Goal: Check status: Check status

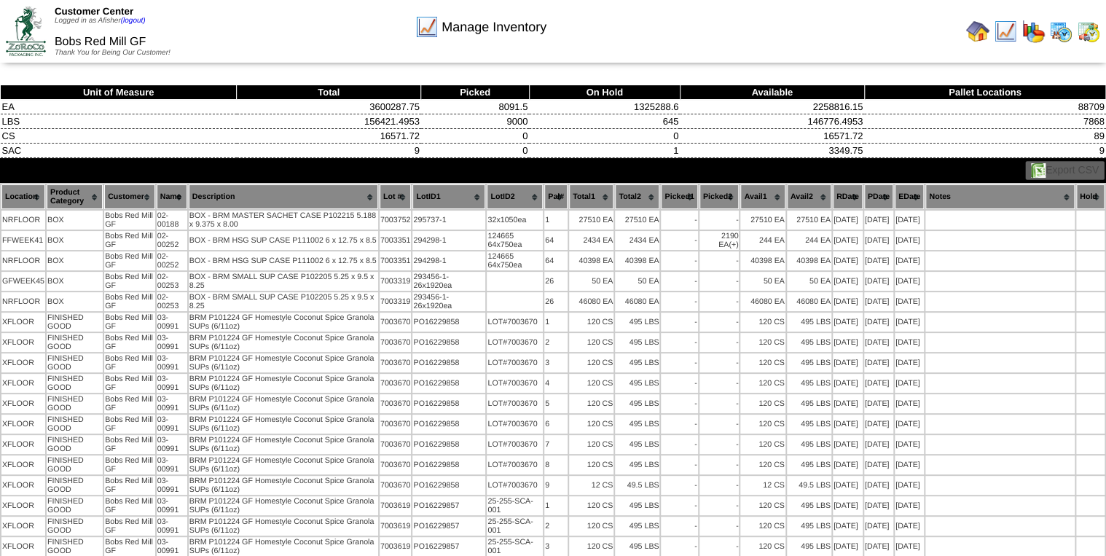
click at [1060, 35] on img at bounding box center [1060, 31] width 23 height 23
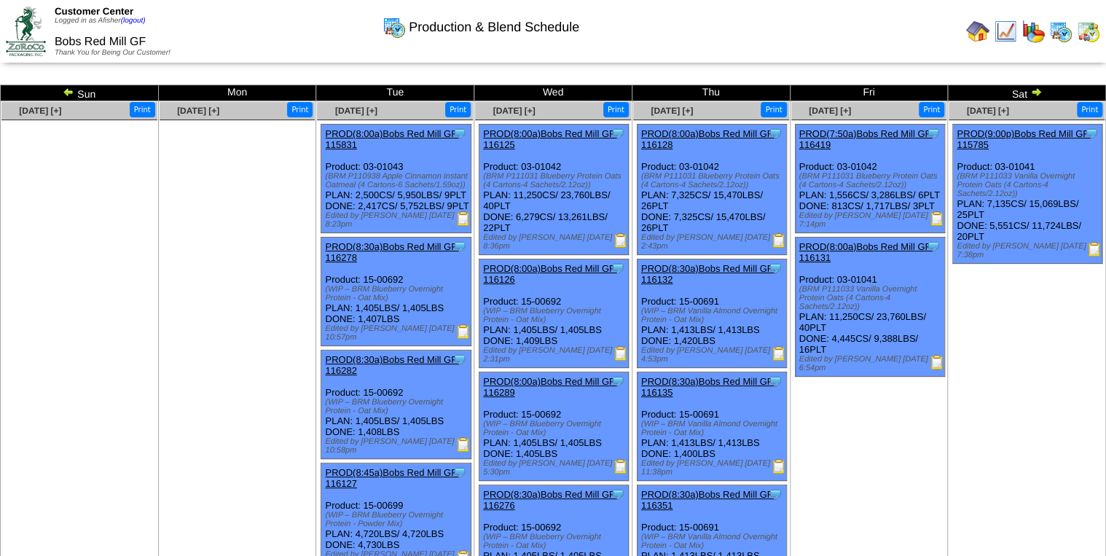
click at [1036, 92] on img at bounding box center [1036, 92] width 12 height 12
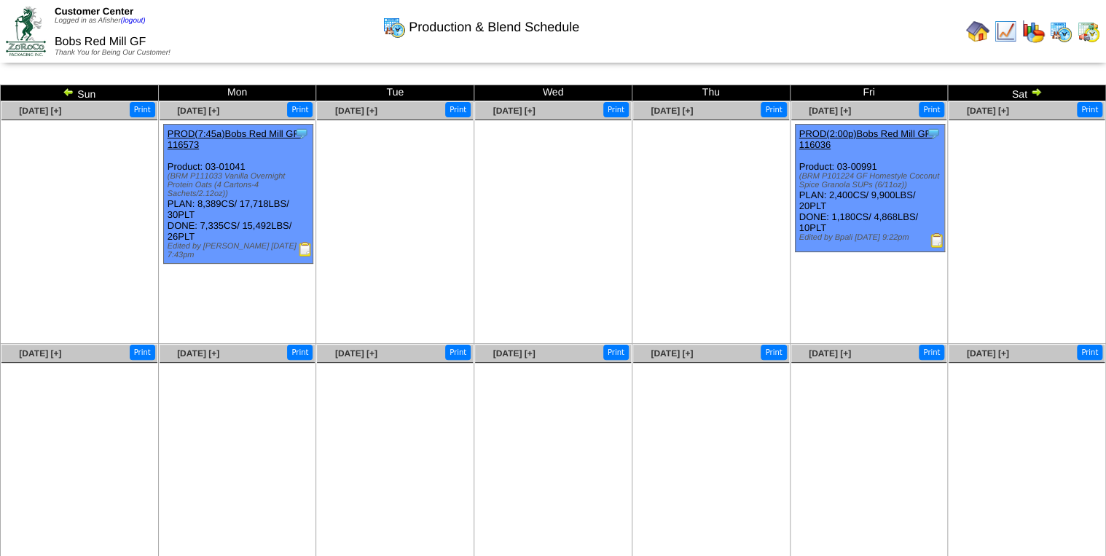
click at [1034, 92] on img at bounding box center [1036, 92] width 12 height 12
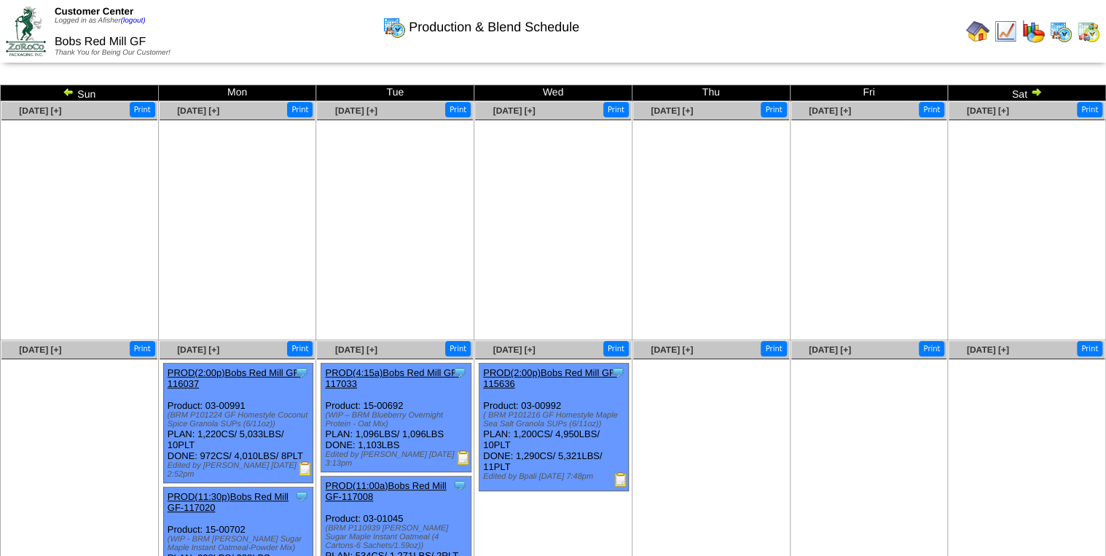
click at [1037, 87] on img at bounding box center [1036, 92] width 12 height 12
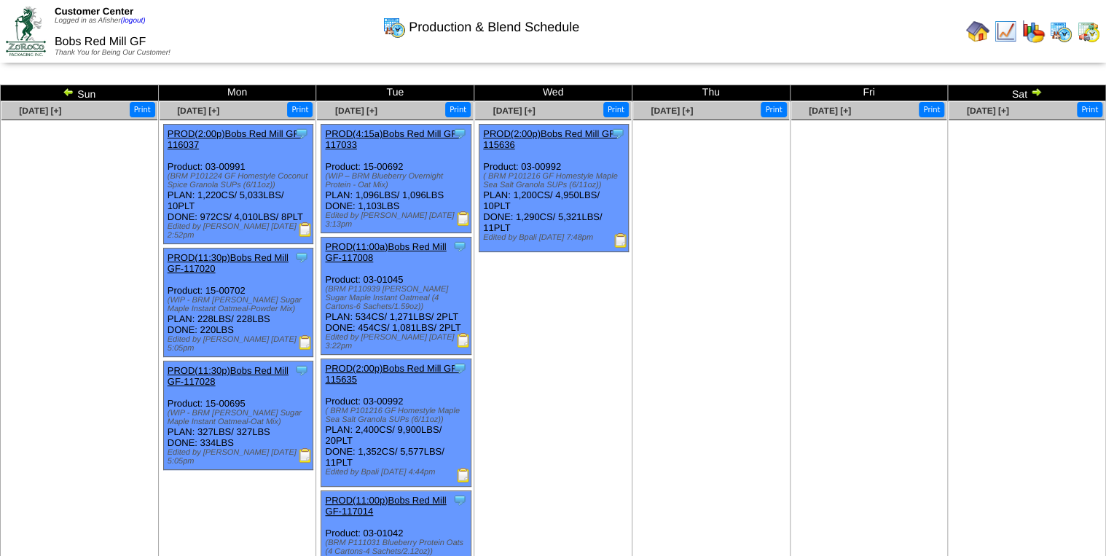
click at [1040, 92] on img at bounding box center [1036, 92] width 12 height 12
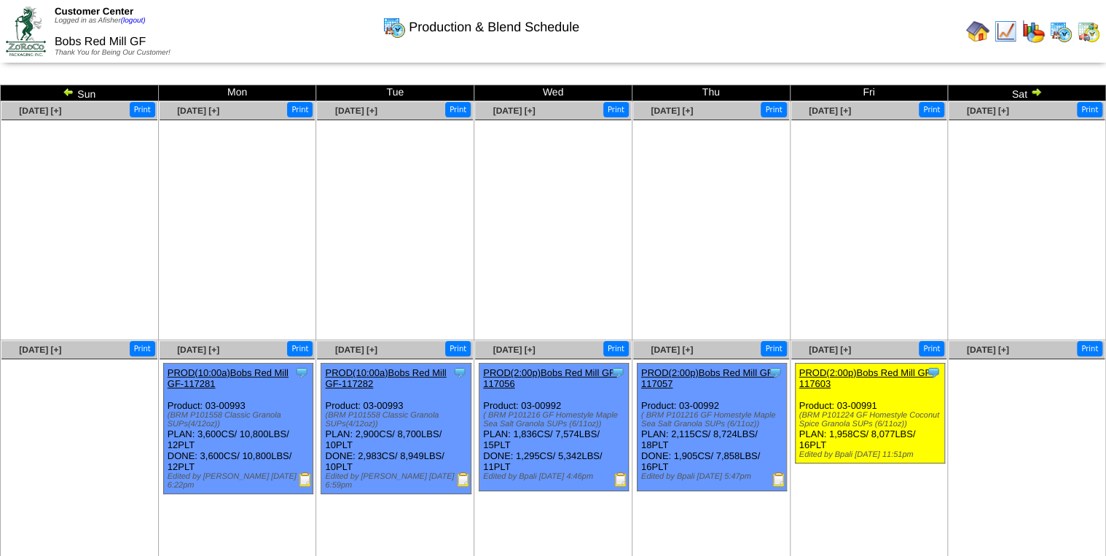
click at [1033, 92] on img at bounding box center [1036, 92] width 12 height 12
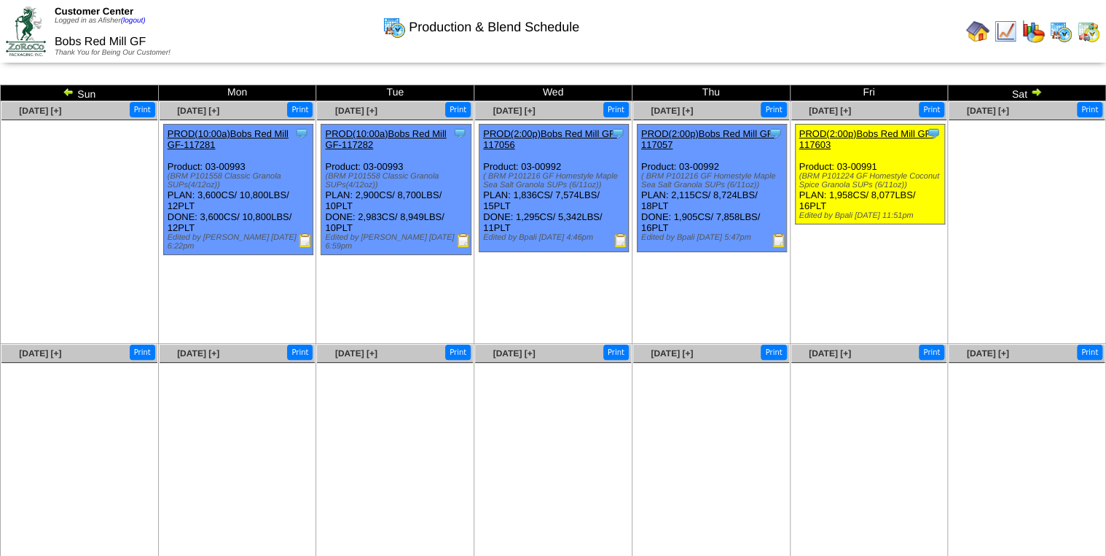
click at [775, 245] on img at bounding box center [778, 240] width 15 height 15
